Goal: Information Seeking & Learning: Learn about a topic

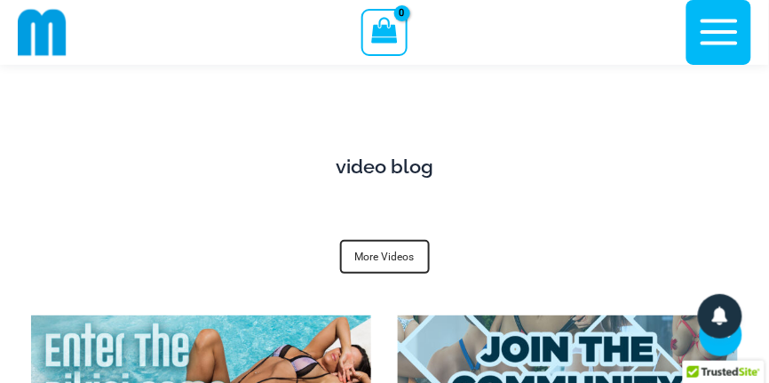
scroll to position [7143, 0]
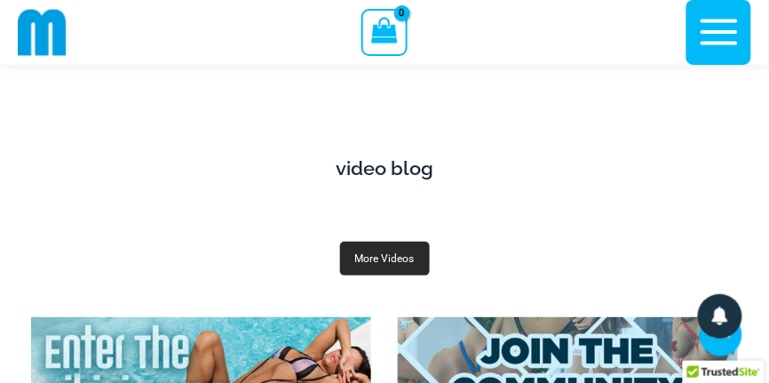
click at [367, 261] on link "More Videos" at bounding box center [385, 259] width 90 height 34
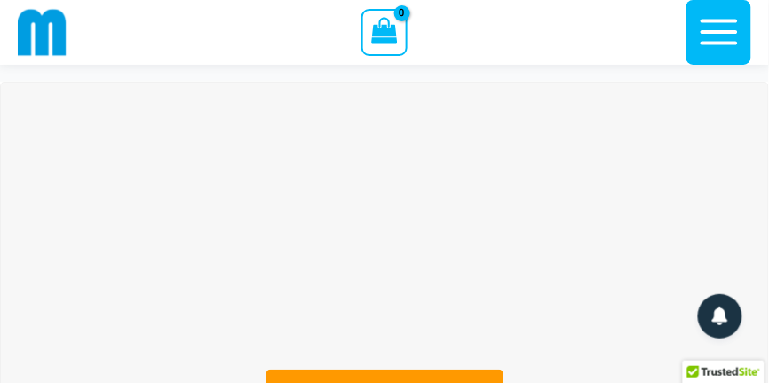
scroll to position [0, 0]
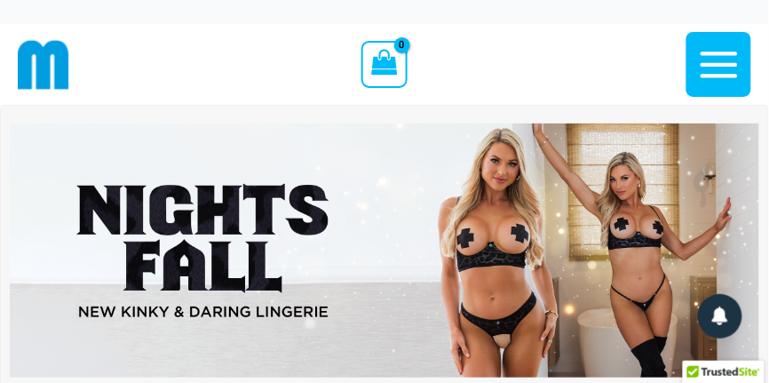
click at [360, 147] on img at bounding box center [384, 250] width 749 height 255
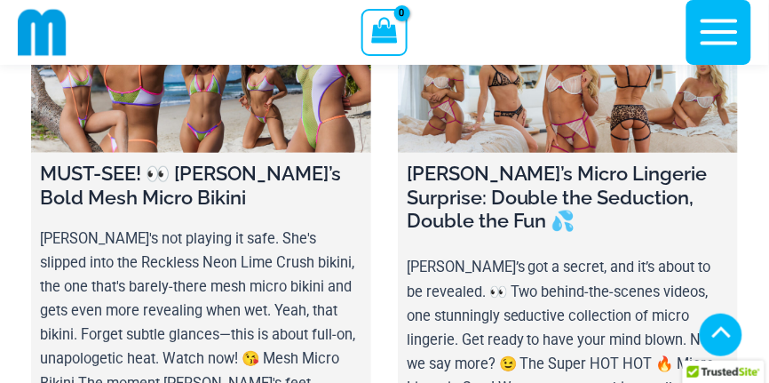
scroll to position [1055, 0]
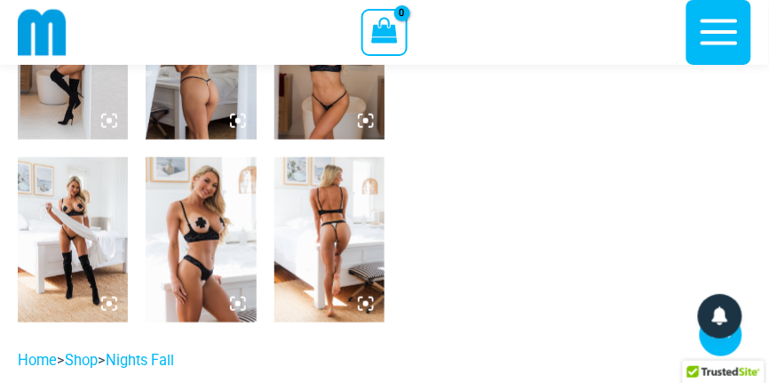
scroll to position [1234, 0]
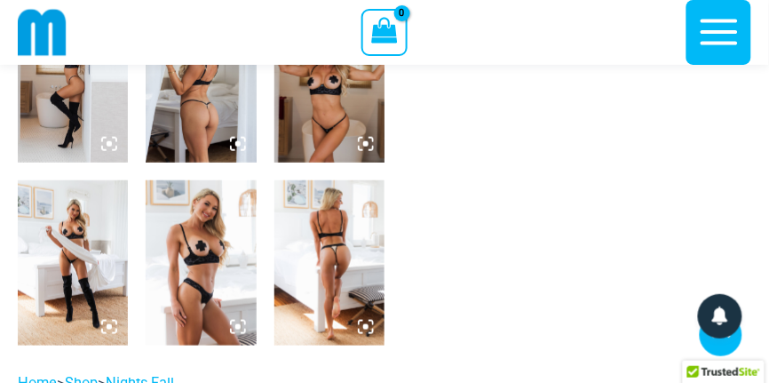
click at [235, 329] on icon at bounding box center [237, 326] width 5 height 5
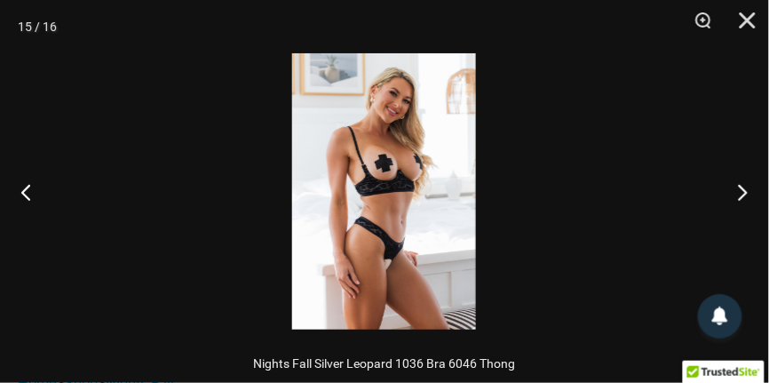
click at [402, 197] on img at bounding box center [384, 191] width 184 height 276
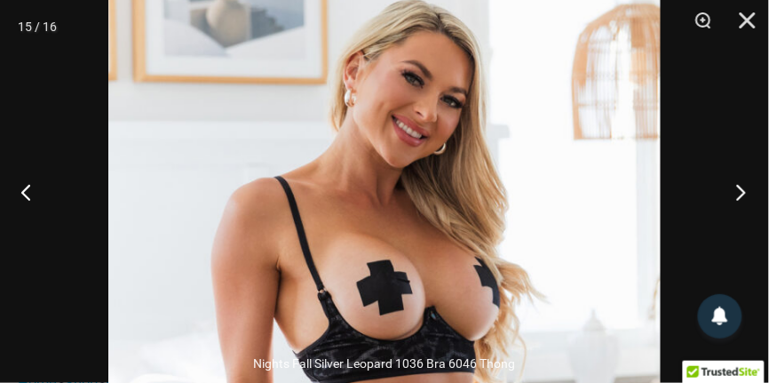
click at [749, 193] on button "Next" at bounding box center [735, 191] width 67 height 89
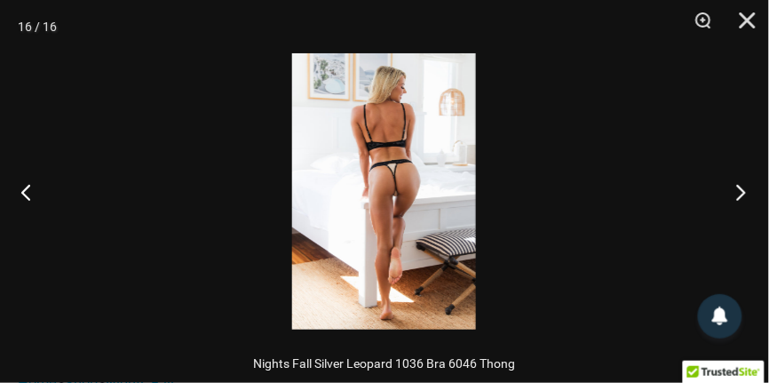
click at [749, 193] on button "Next" at bounding box center [735, 191] width 67 height 89
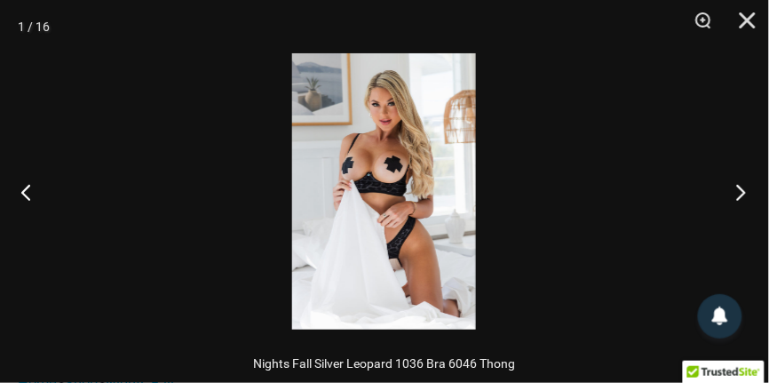
click at [749, 193] on button "Next" at bounding box center [735, 191] width 67 height 89
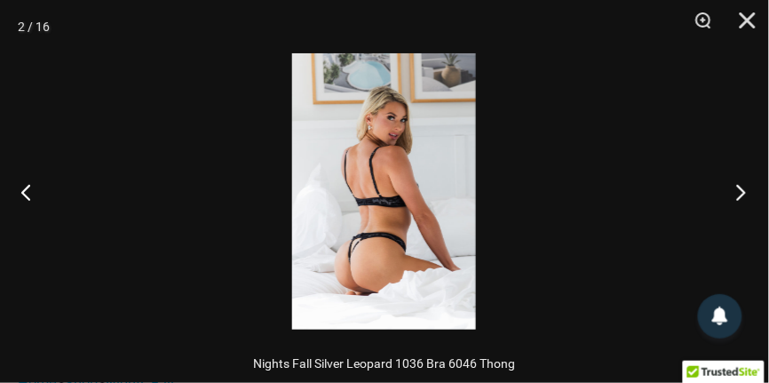
click at [749, 193] on button "Next" at bounding box center [735, 191] width 67 height 89
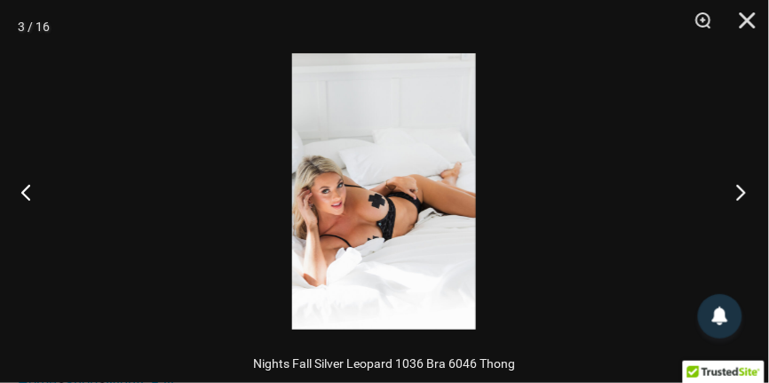
click at [749, 193] on button "Next" at bounding box center [735, 191] width 67 height 89
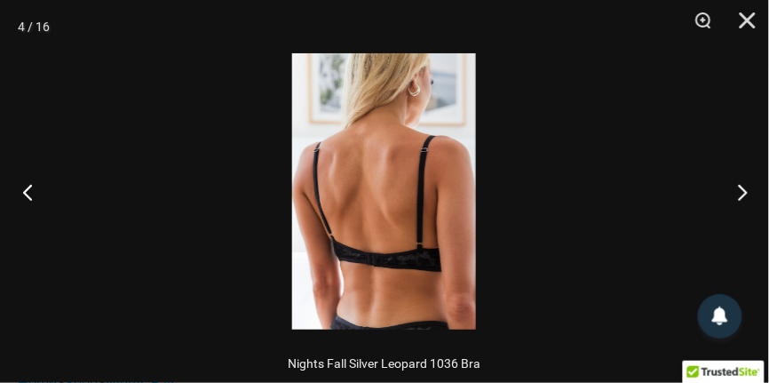
click at [26, 188] on button "Previous" at bounding box center [33, 191] width 67 height 89
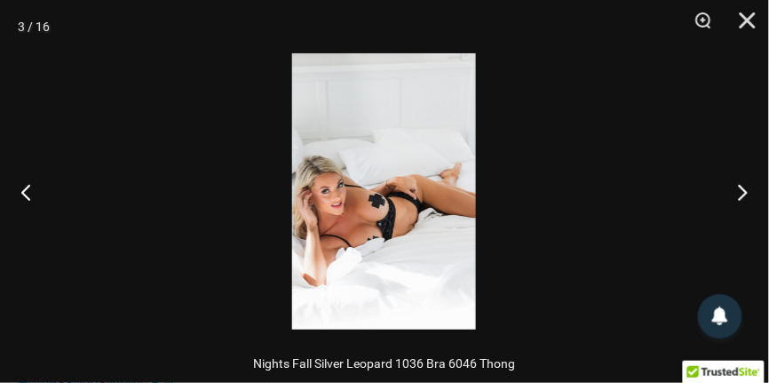
click at [358, 205] on img at bounding box center [384, 191] width 184 height 276
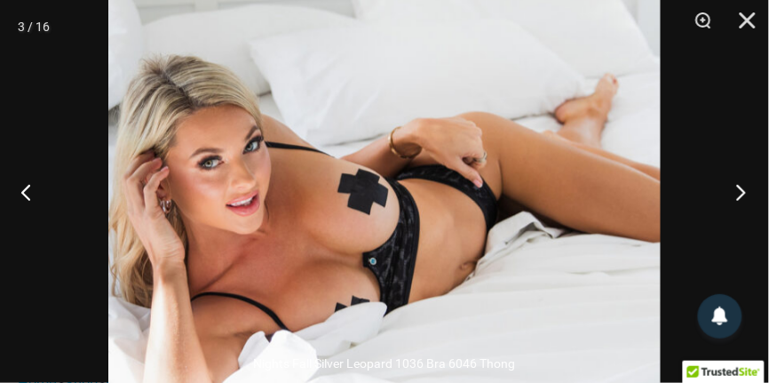
click at [743, 186] on button "Next" at bounding box center [735, 191] width 67 height 89
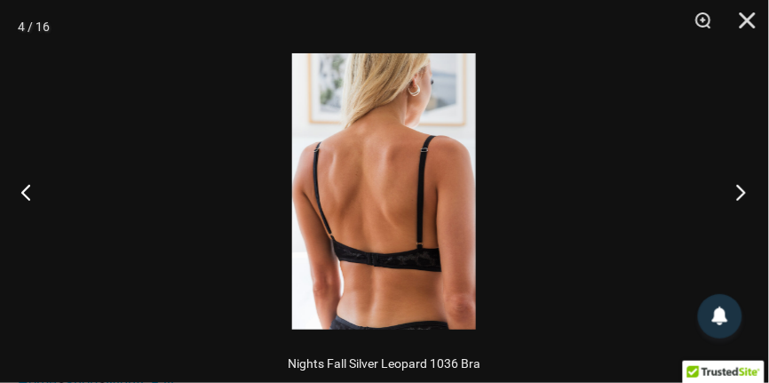
click at [743, 186] on button "Next" at bounding box center [735, 191] width 67 height 89
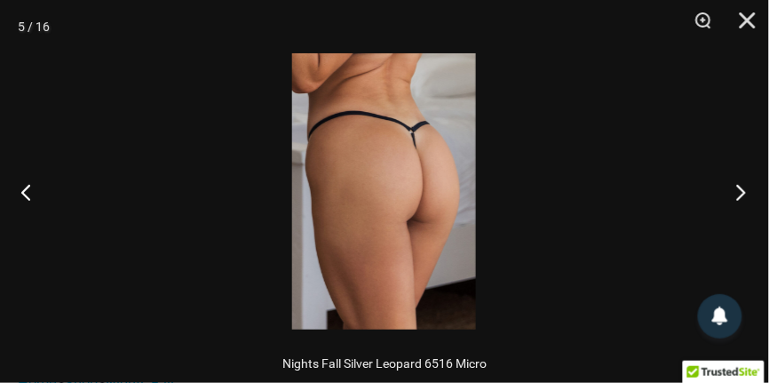
click at [743, 186] on button "Next" at bounding box center [735, 191] width 67 height 89
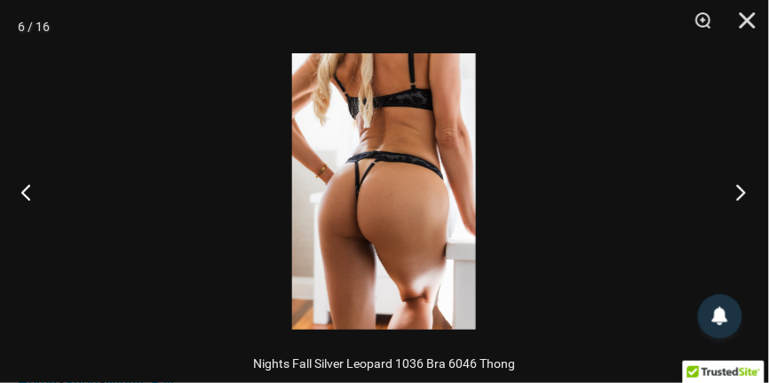
click at [743, 186] on button "Next" at bounding box center [735, 191] width 67 height 89
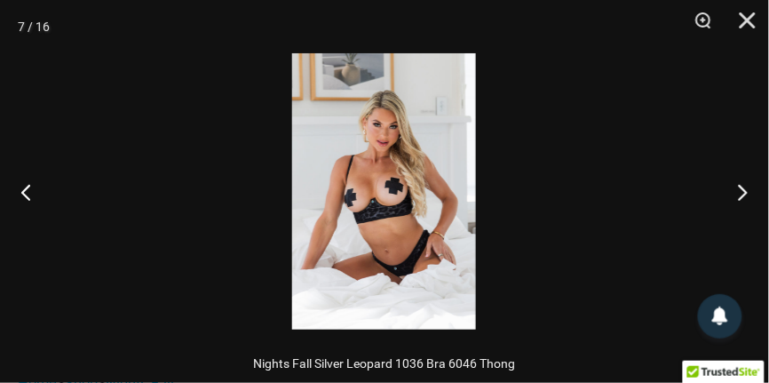
click at [378, 229] on img at bounding box center [384, 191] width 184 height 276
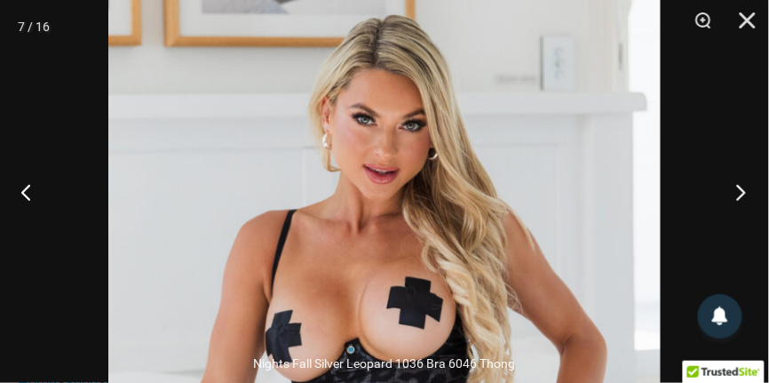
click at [743, 199] on button "Next" at bounding box center [735, 191] width 67 height 89
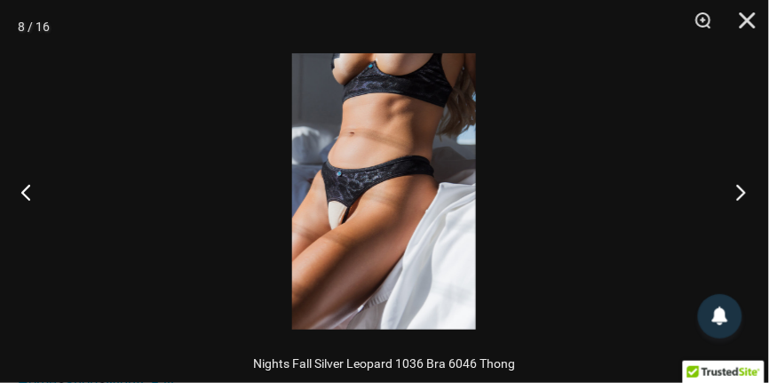
click at [743, 199] on button "Next" at bounding box center [735, 191] width 67 height 89
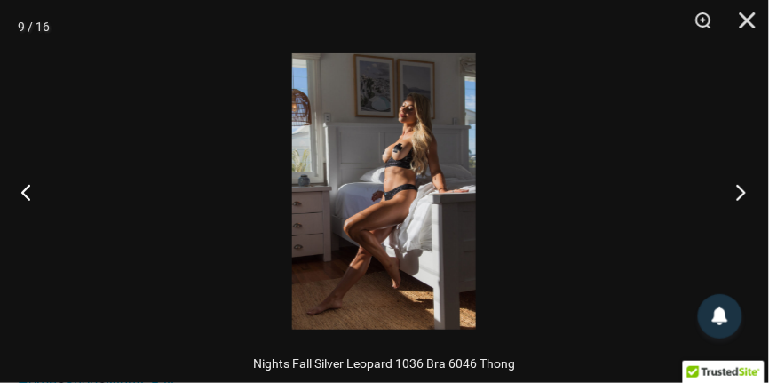
click at [743, 199] on button "Next" at bounding box center [735, 191] width 67 height 89
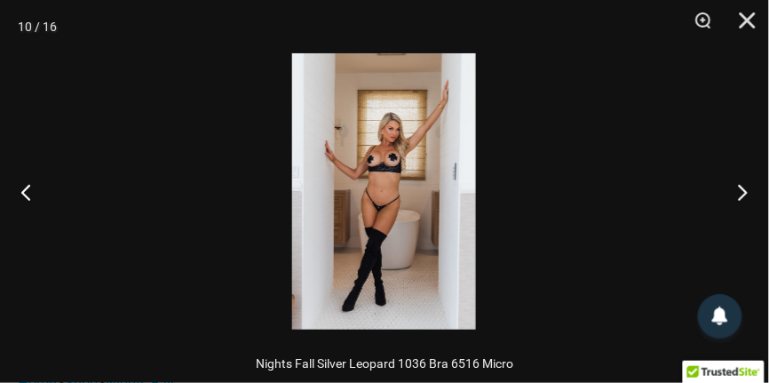
click at [434, 212] on img at bounding box center [384, 191] width 184 height 276
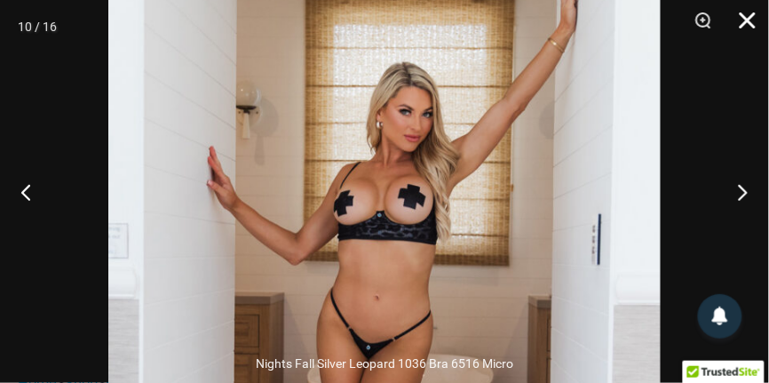
click at [753, 18] on button "Close" at bounding box center [741, 26] width 44 height 53
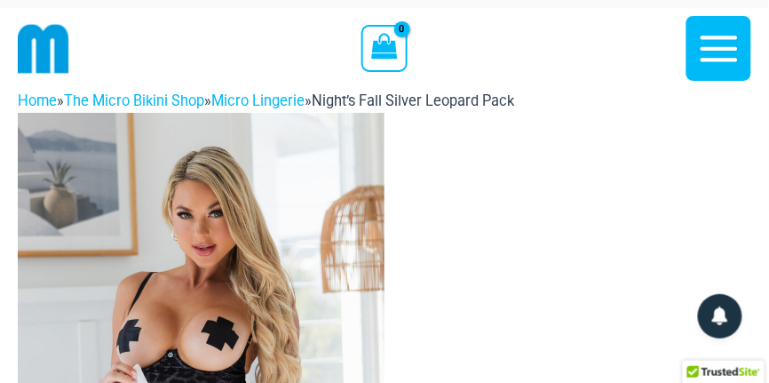
scroll to position [0, 0]
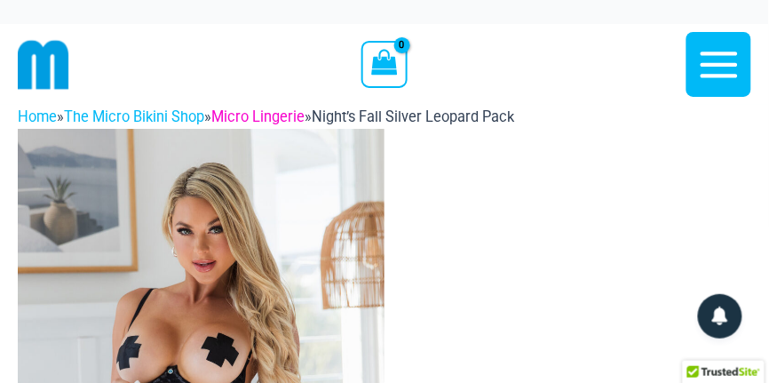
click at [254, 115] on link "Micro Lingerie" at bounding box center [257, 116] width 93 height 17
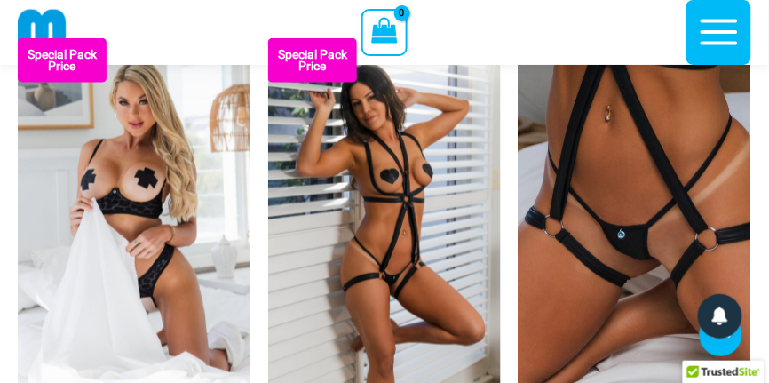
scroll to position [293, 0]
